Goal: Information Seeking & Learning: Learn about a topic

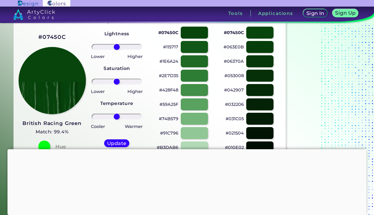
scroll to position [44, 0]
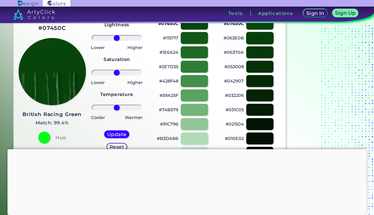
click at [266, 40] on div at bounding box center [260, 38] width 28 height 12
click at [190, 50] on div at bounding box center [195, 52] width 28 height 12
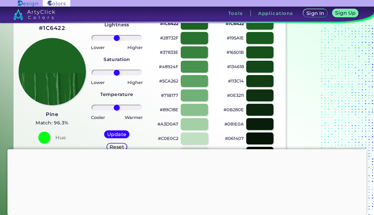
click at [200, 38] on div at bounding box center [195, 38] width 28 height 12
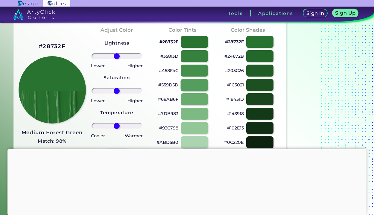
scroll to position [17, 0]
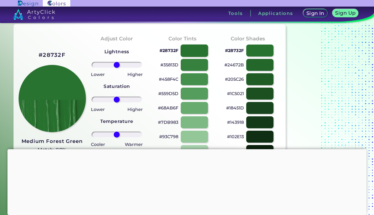
click at [195, 49] on div at bounding box center [195, 50] width 28 height 12
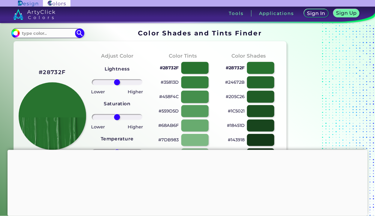
scroll to position [2, 0]
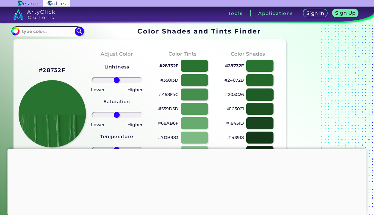
click at [261, 94] on div at bounding box center [260, 94] width 28 height 12
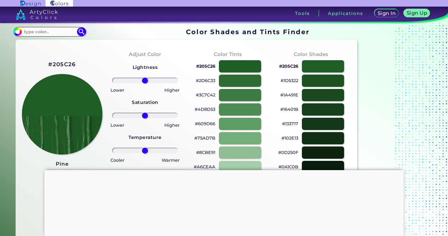
click at [223, 170] on div at bounding box center [223, 170] width 359 height 0
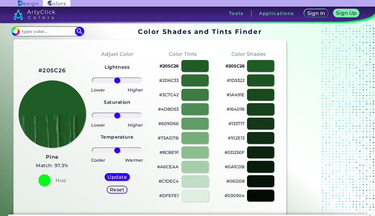
click at [258, 110] on div at bounding box center [261, 109] width 28 height 12
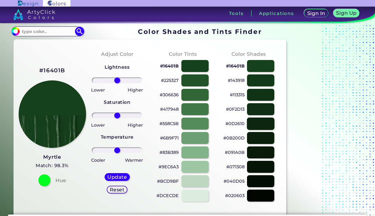
click at [264, 125] on div at bounding box center [261, 123] width 28 height 12
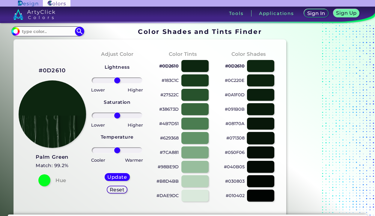
click at [260, 139] on div at bounding box center [261, 137] width 28 height 12
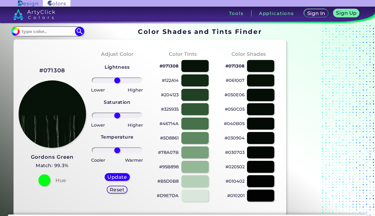
click at [263, 93] on div at bounding box center [261, 94] width 28 height 12
click at [263, 78] on div at bounding box center [261, 80] width 28 height 12
click at [191, 65] on div at bounding box center [195, 66] width 28 height 12
click at [196, 79] on div at bounding box center [195, 80] width 28 height 12
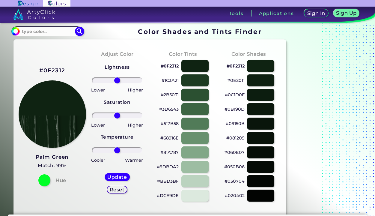
click at [192, 90] on div at bounding box center [195, 94] width 28 height 12
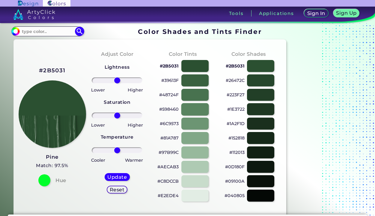
click at [191, 105] on div at bounding box center [195, 109] width 28 height 12
type input "#598460"
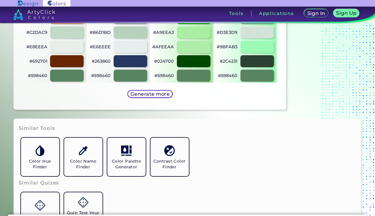
scroll to position [345, 0]
